Goal: Information Seeking & Learning: Learn about a topic

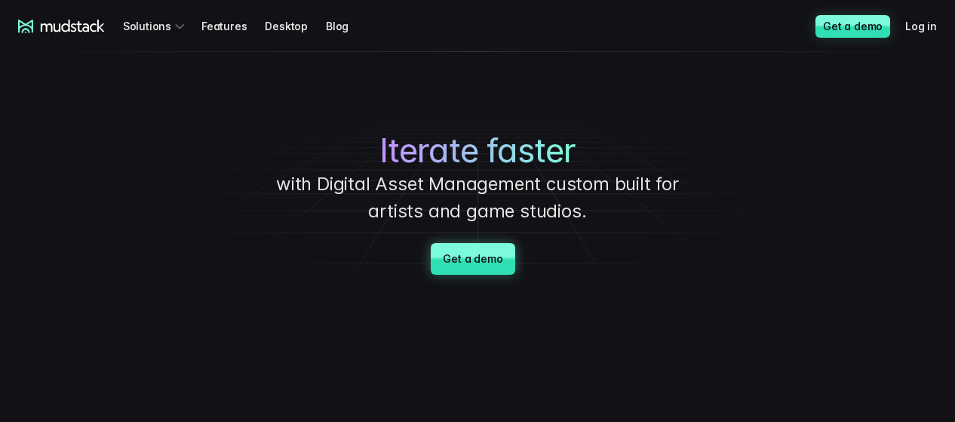
click at [473, 265] on link "Get a demo" at bounding box center [473, 259] width 84 height 32
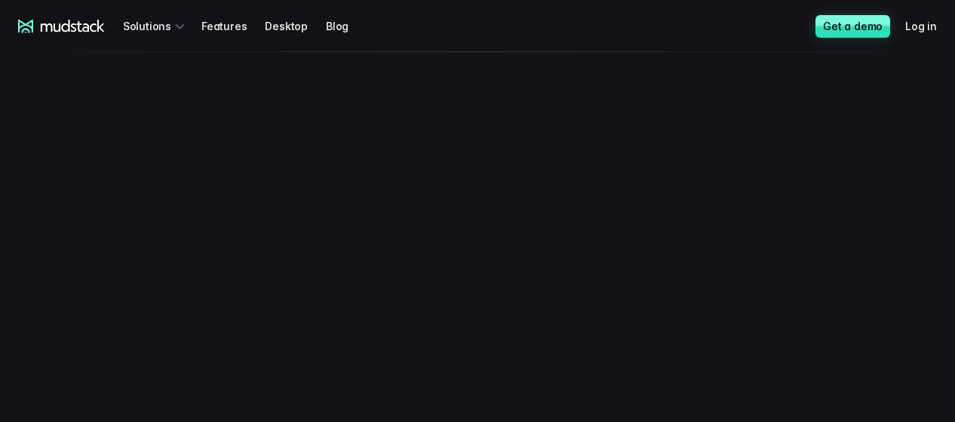
scroll to position [337, 0]
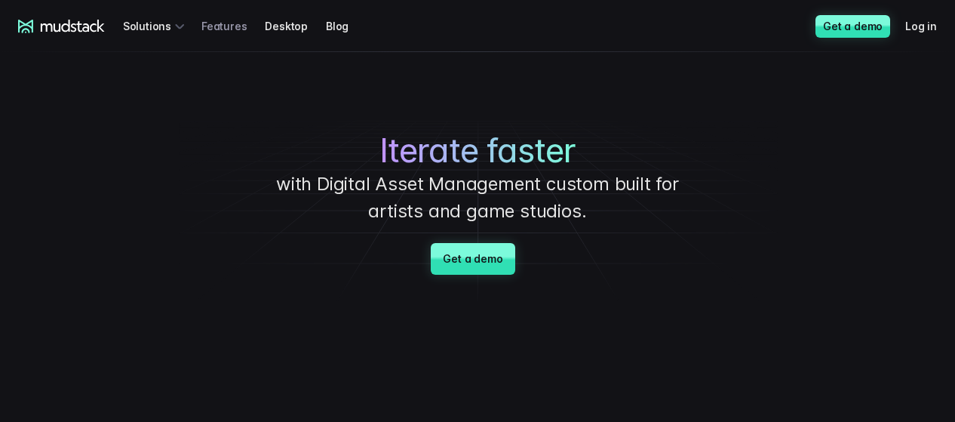
click at [257, 22] on link "Features" at bounding box center [232, 26] width 63 height 28
